Goal: Navigation & Orientation: Find specific page/section

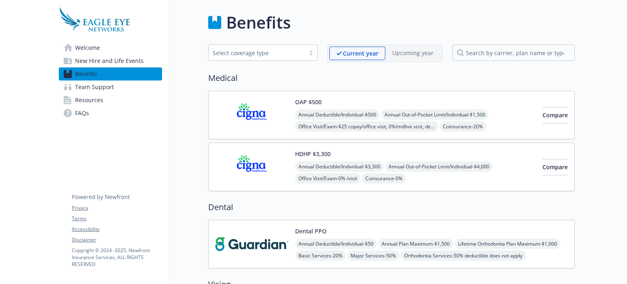
click at [95, 46] on span "Welcome" at bounding box center [87, 47] width 25 height 13
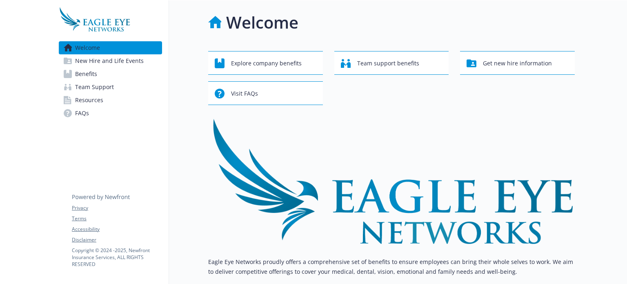
click at [98, 62] on span "New Hire and Life Events" at bounding box center [109, 60] width 69 height 13
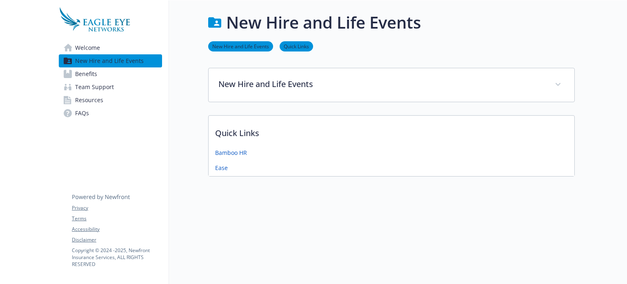
click at [117, 82] on link "Team Support" at bounding box center [110, 86] width 103 height 13
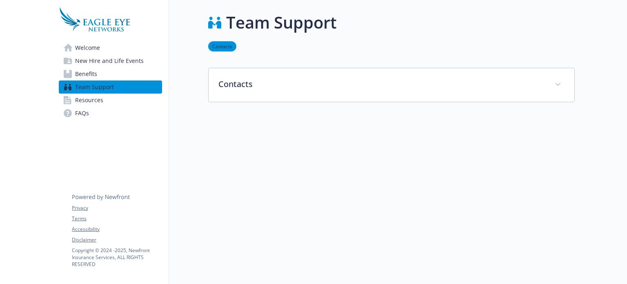
click at [102, 68] on link "Benefits" at bounding box center [110, 73] width 103 height 13
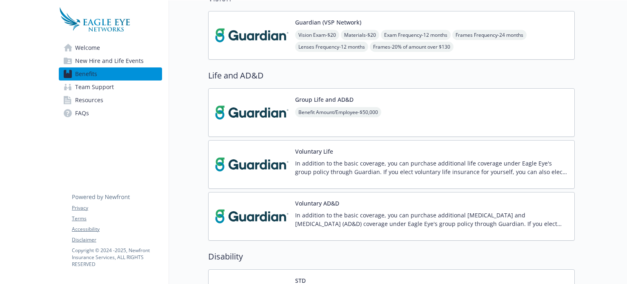
click at [115, 47] on link "Welcome" at bounding box center [110, 47] width 103 height 13
